Goal: Find specific page/section: Find specific page/section

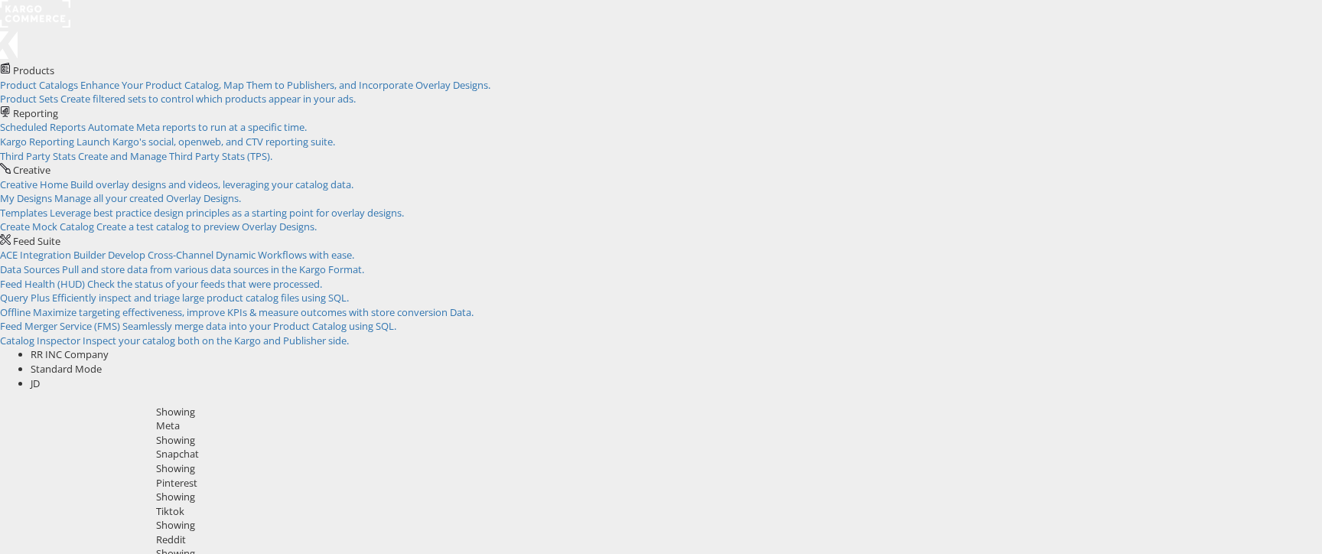
click at [593, 504] on div "Tiktok" at bounding box center [733, 511] width 1155 height 15
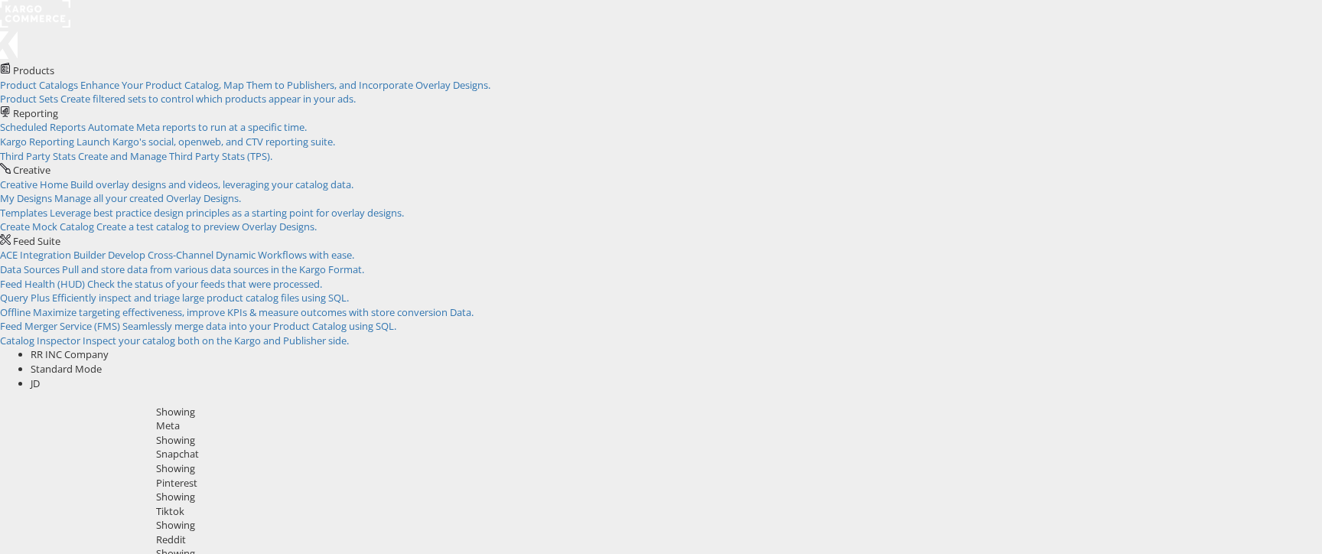
click at [565, 504] on div "Tiktok" at bounding box center [733, 511] width 1155 height 15
